Goal: Find specific page/section: Find specific page/section

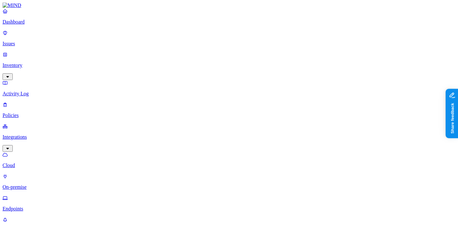
click at [24, 25] on link "Dashboard" at bounding box center [229, 16] width 453 height 17
click at [54, 62] on p "Inventory" at bounding box center [229, 65] width 453 height 6
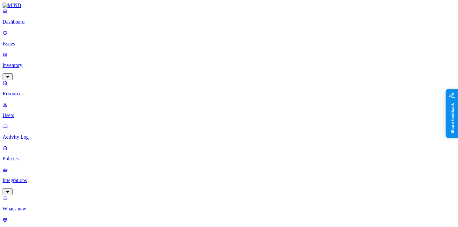
scroll to position [43, 0]
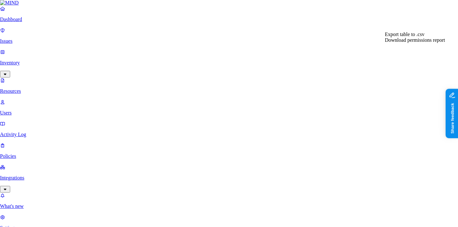
click at [420, 37] on div "Export table to .csv" at bounding box center [415, 34] width 60 height 6
